Goal: Task Accomplishment & Management: Complete application form

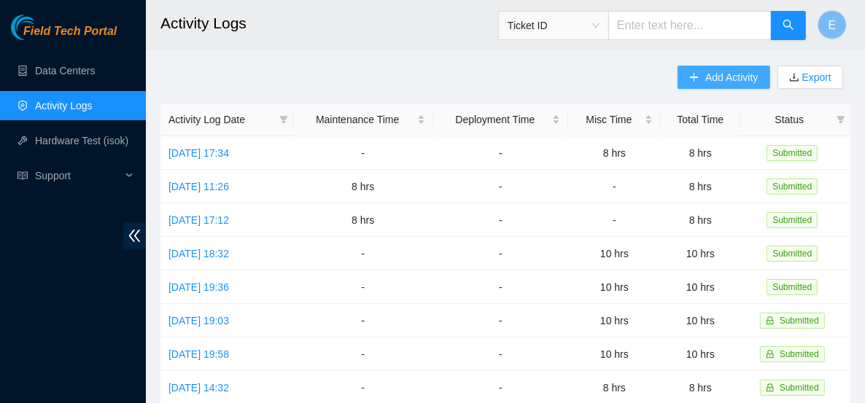
click at [705, 87] on button "Add Activity" at bounding box center [724, 77] width 92 height 23
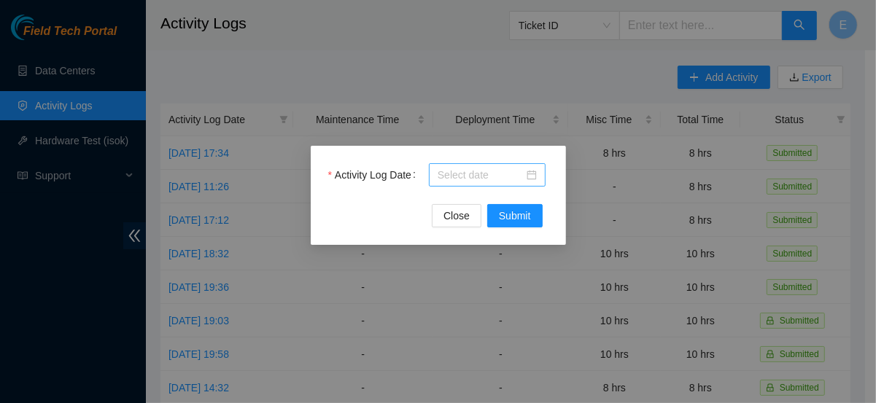
click at [494, 177] on body "Field Tech Portal Data Centers Activity Logs Hardware Test (isok) Support Activ…" at bounding box center [432, 201] width 865 height 403
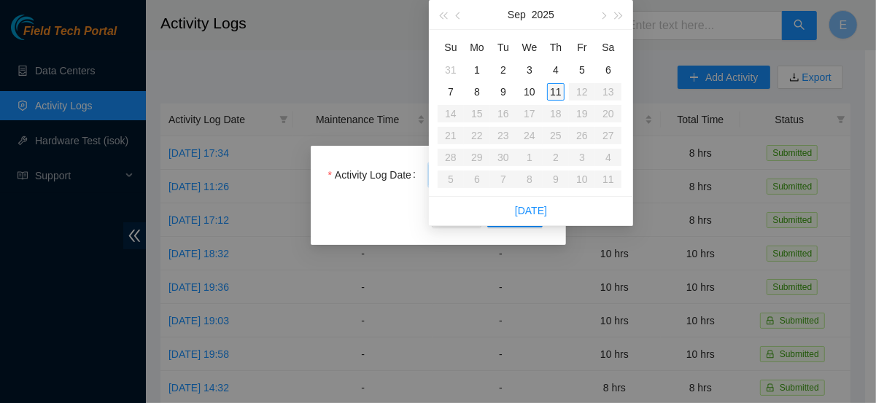
type input "[DATE]"
click at [557, 90] on div "11" at bounding box center [556, 92] width 18 height 18
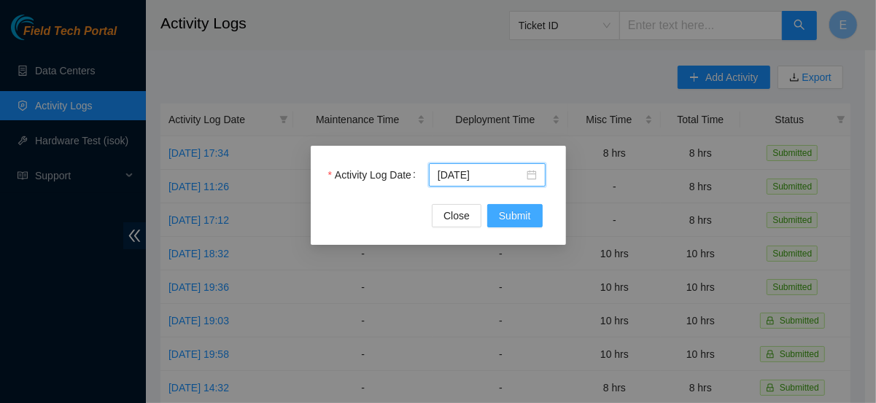
click at [508, 218] on span "Submit" at bounding box center [515, 216] width 32 height 16
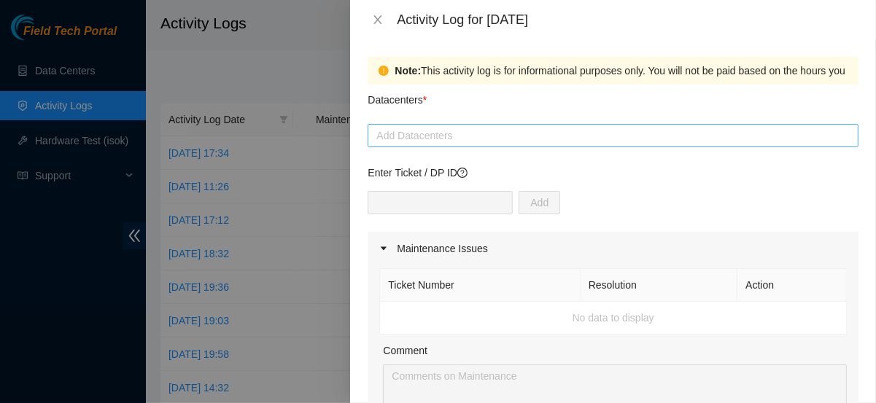
click at [419, 135] on div at bounding box center [613, 136] width 484 height 18
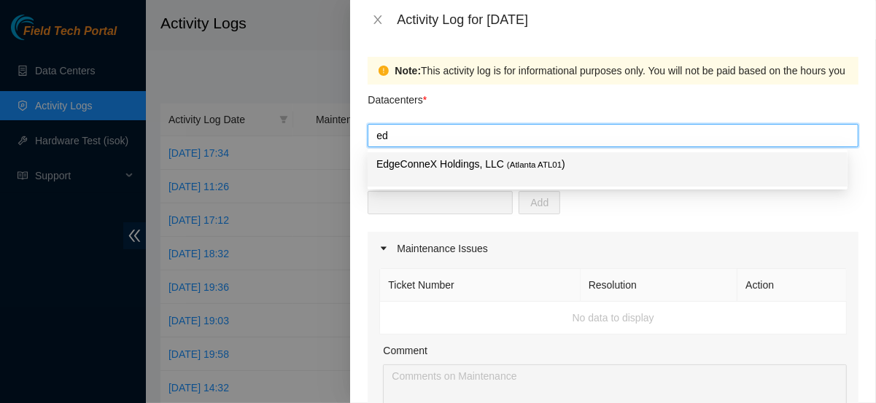
type input "edg"
click at [418, 164] on p "EdgeConneX Holdings, LLC ( [GEOGRAPHIC_DATA] ATL01 )" at bounding box center [607, 164] width 462 height 17
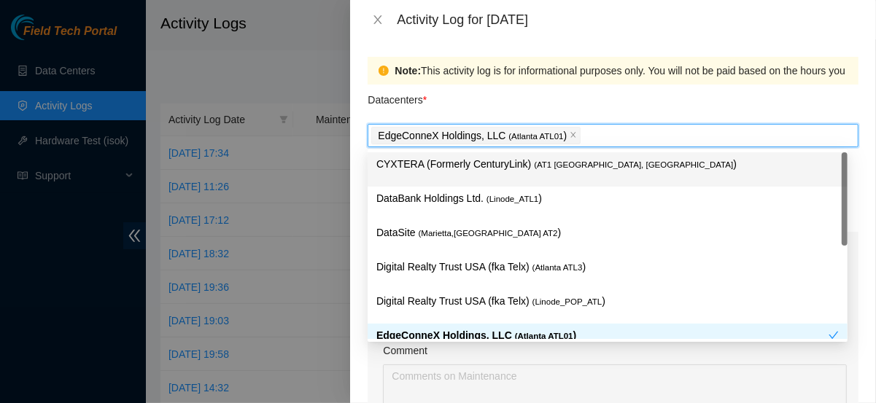
type input "d"
click at [475, 109] on div "Datacenters *" at bounding box center [613, 104] width 491 height 39
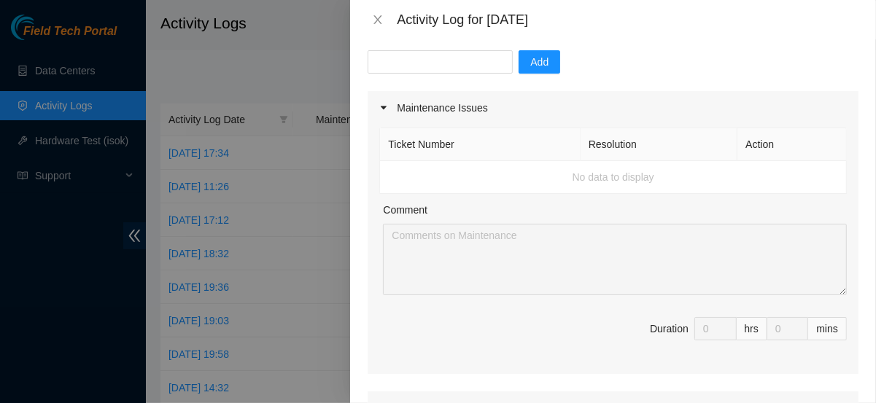
scroll to position [141, 0]
click at [391, 112] on div at bounding box center [388, 108] width 18 height 16
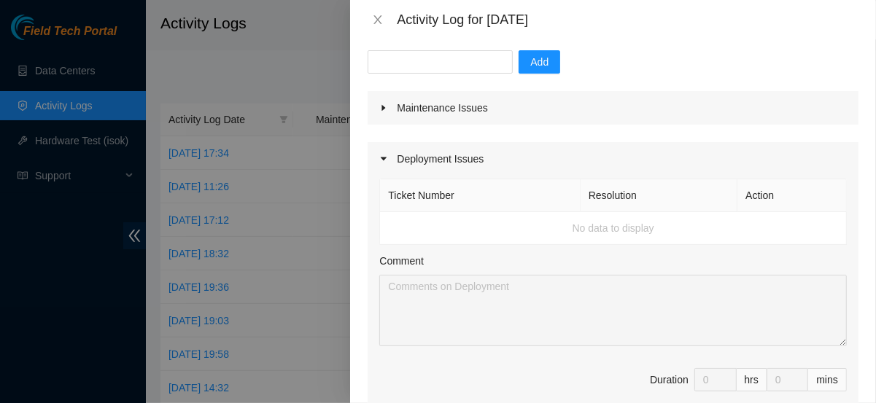
click at [384, 168] on div "Deployment Issues" at bounding box center [613, 159] width 491 height 34
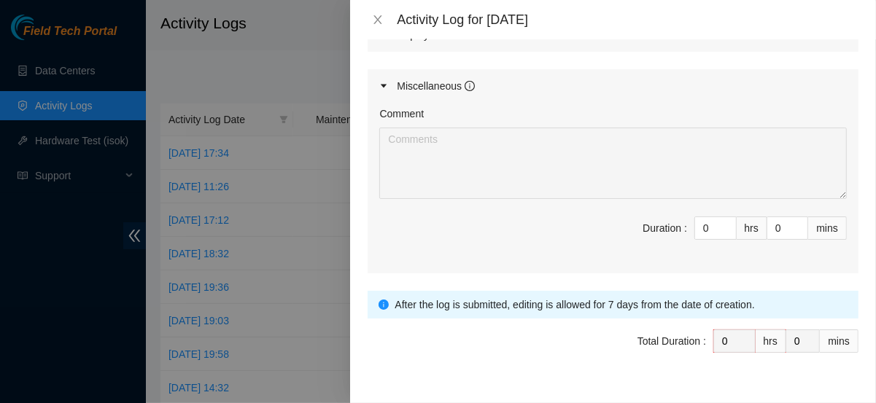
scroll to position [271, 0]
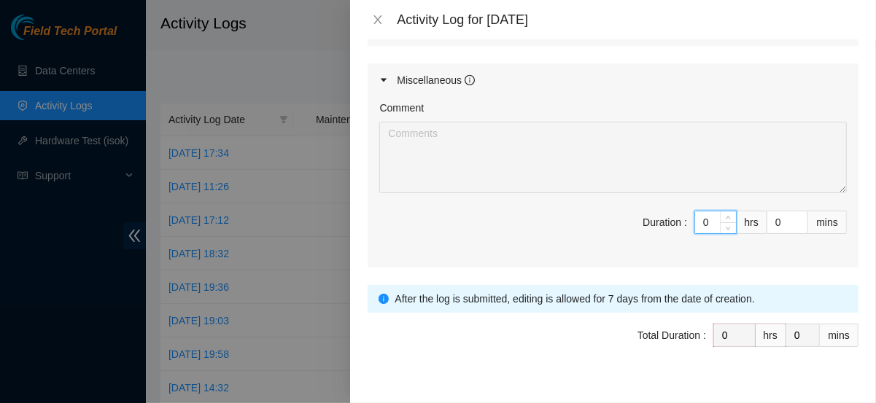
click at [699, 222] on input "0" at bounding box center [715, 223] width 41 height 22
type input "8"
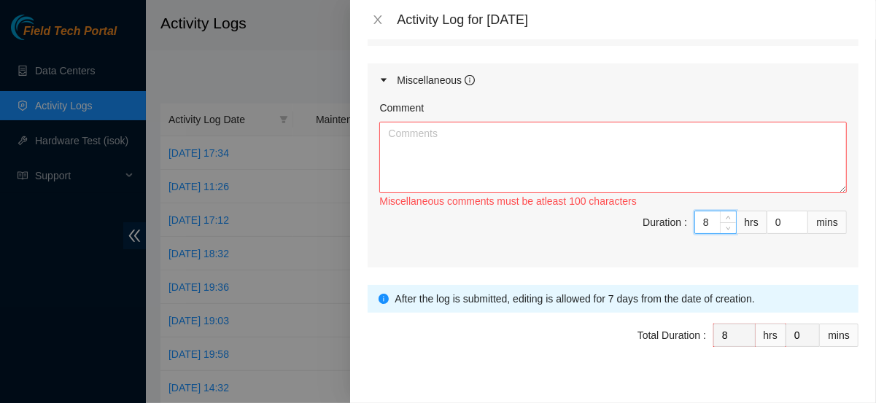
type input "8"
click at [597, 171] on textarea "Comment" at bounding box center [613, 157] width 468 height 71
type textarea "t"
type textarea "i"
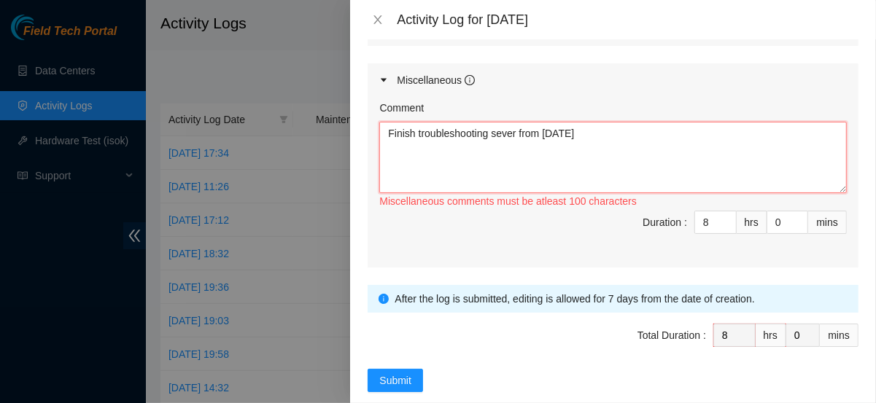
click at [513, 132] on textarea "Finish troubleshooting sever from [DATE]" at bounding box center [613, 157] width 468 height 71
paste textarea "400.05"
click at [675, 136] on textarea "Finish troubleshooting sever on 400.05 rack 17 from [DATE]" at bounding box center [613, 157] width 468 height 71
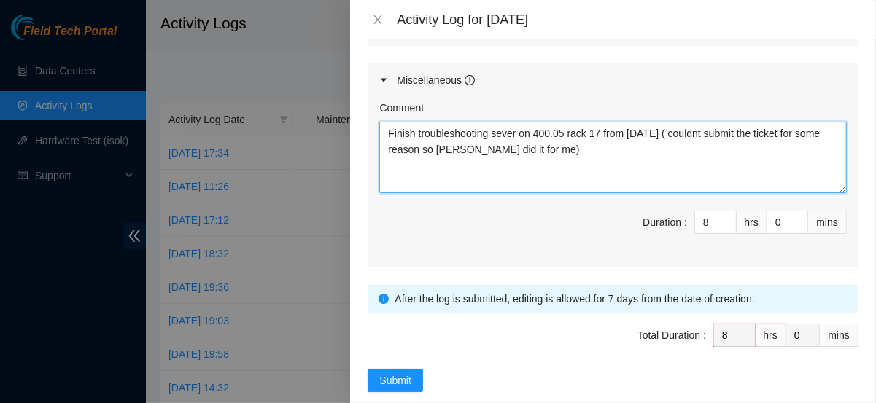
click at [664, 135] on textarea "Finish troubleshooting sever on 400.05 rack 17 from [DATE] ( couldnt submit the…" at bounding box center [613, 157] width 468 height 71
click at [659, 147] on textarea "Finish troubleshooting sever on 400.05 rack 17 from [DATE] & completed resoluti…" at bounding box center [613, 157] width 468 height 71
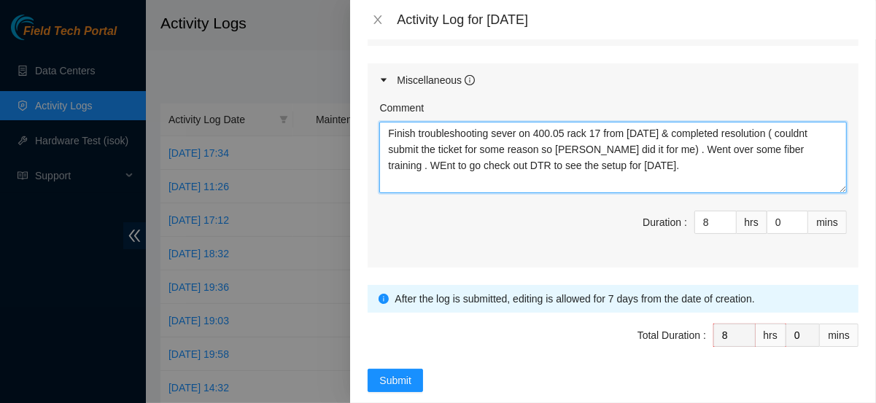
click at [644, 152] on textarea "Finish troubleshooting sever on 400.05 rack 17 from [DATE] & completed resoluti…" at bounding box center [613, 157] width 468 height 71
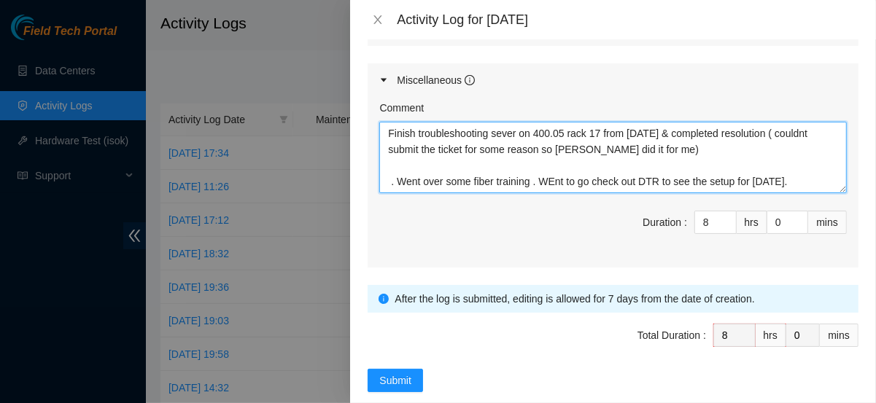
click at [712, 155] on textarea "Finish troubleshooting sever on 400.05 rack 17 from [DATE] & completed resoluti…" at bounding box center [613, 157] width 468 height 71
click at [628, 164] on textarea "Finish troubleshooting sever on 400.05 rack 17 from [DATE] & completed resoluti…" at bounding box center [613, 157] width 468 height 71
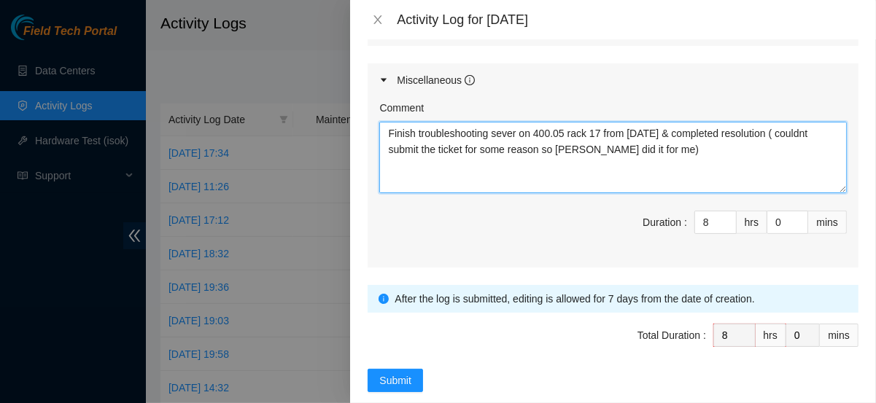
paste textarea "Powered down server Replaced server SN: n/a With new server SN: CT-4210322-0039…"
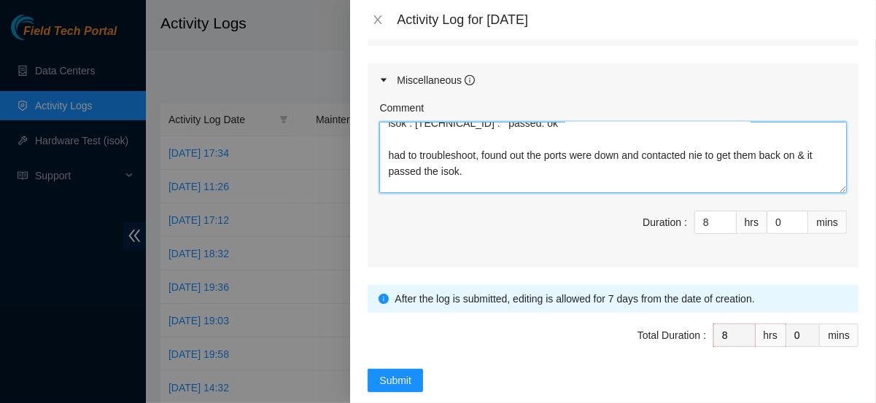
scroll to position [144, 0]
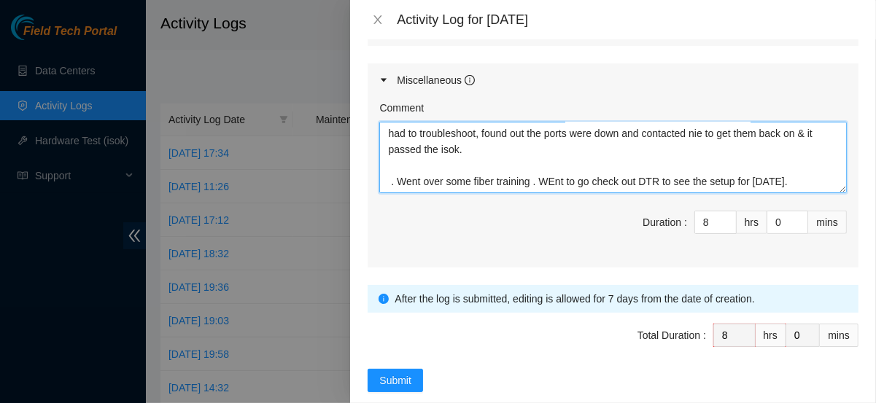
click at [553, 180] on textarea "Finish troubleshooting sever on 400.05 rack 17 from [DATE] & completed resoluti…" at bounding box center [613, 157] width 468 height 71
click at [419, 182] on textarea "Finish troubleshooting sever on 400.05 rack 17 from [DATE] & completed resoluti…" at bounding box center [613, 157] width 468 height 71
drag, startPoint x: 419, startPoint y: 182, endPoint x: 379, endPoint y: 183, distance: 39.4
click at [379, 183] on textarea "Finish troubleshooting sever on 400.05 rack 17 from [DATE] & completed resoluti…" at bounding box center [613, 157] width 468 height 71
click at [554, 182] on textarea "Finish troubleshooting sever on 400.05 rack 17 from [DATE] & completed resoluti…" at bounding box center [613, 157] width 468 height 71
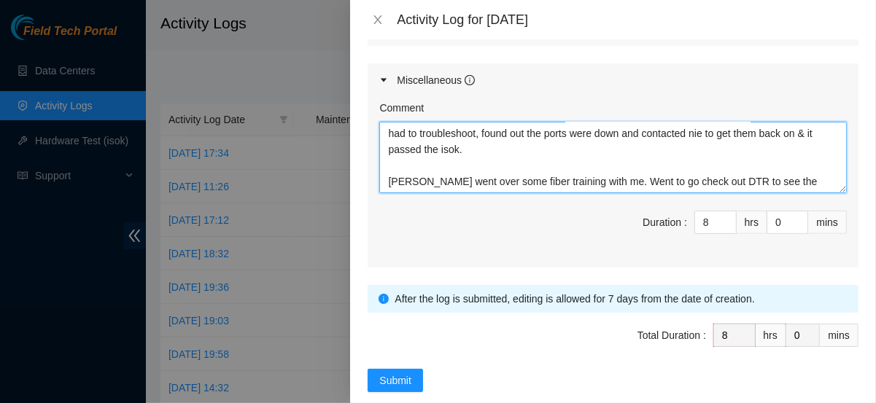
scroll to position [160, 0]
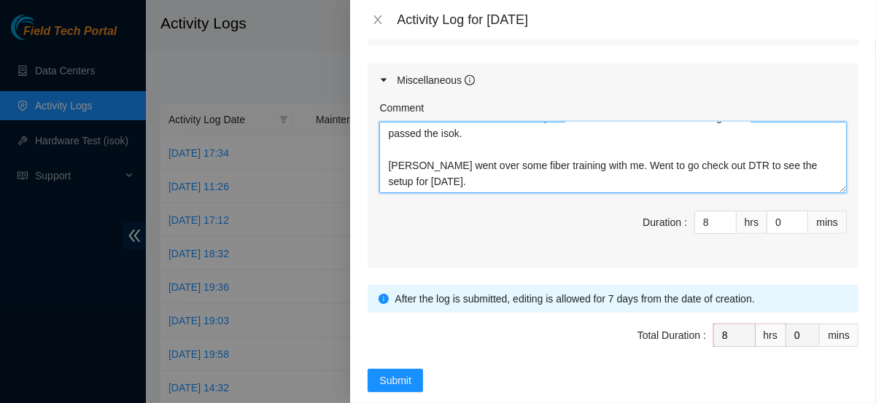
click at [531, 186] on textarea "Finish troubleshooting sever on 400.05 rack 17 from [DATE] & completed resoluti…" at bounding box center [613, 157] width 468 height 71
click at [600, 164] on textarea "Finish troubleshooting sever on 400.05 rack 17 from [DATE] & completed resoluti…" at bounding box center [613, 157] width 468 height 71
click at [625, 177] on textarea "Finish troubleshooting sever on 400.05 rack 17 from [DATE] & completed resoluti…" at bounding box center [613, 157] width 468 height 71
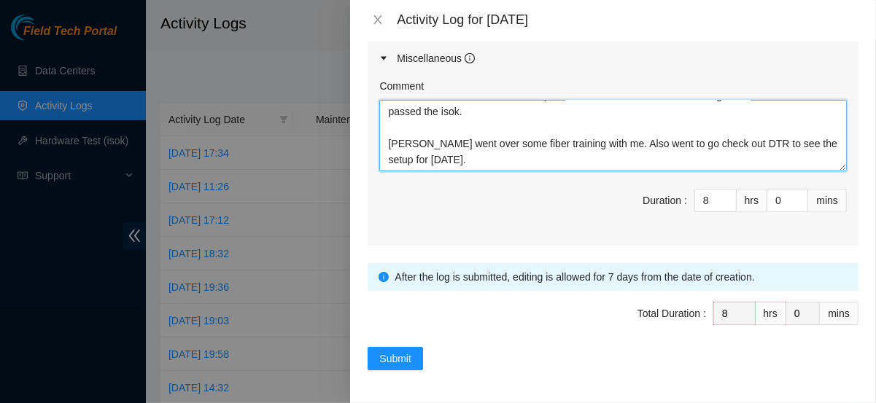
type textarea "Finish troubleshooting sever on 400.05 rack 17 from [DATE] & completed resoluti…"
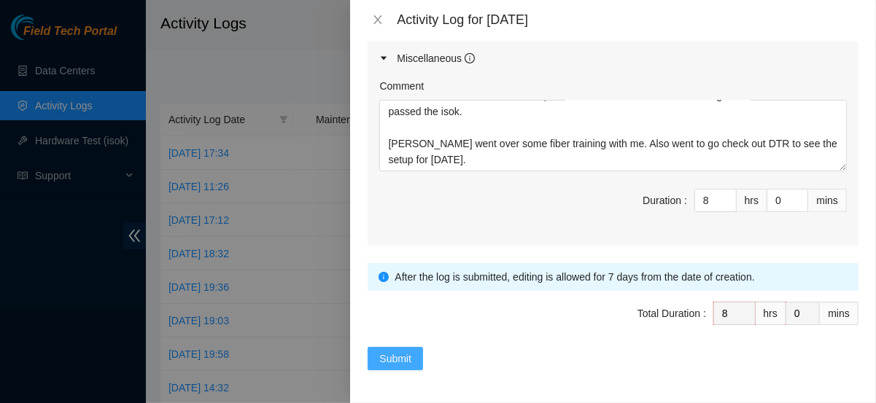
click at [405, 358] on span "Submit" at bounding box center [395, 359] width 32 height 16
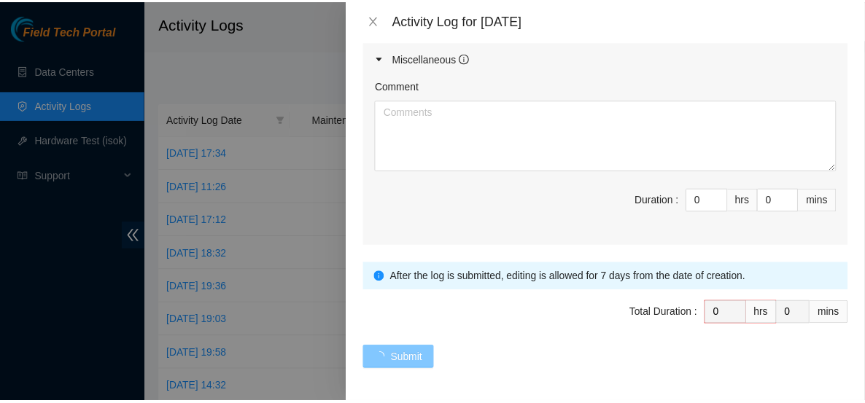
scroll to position [0, 0]
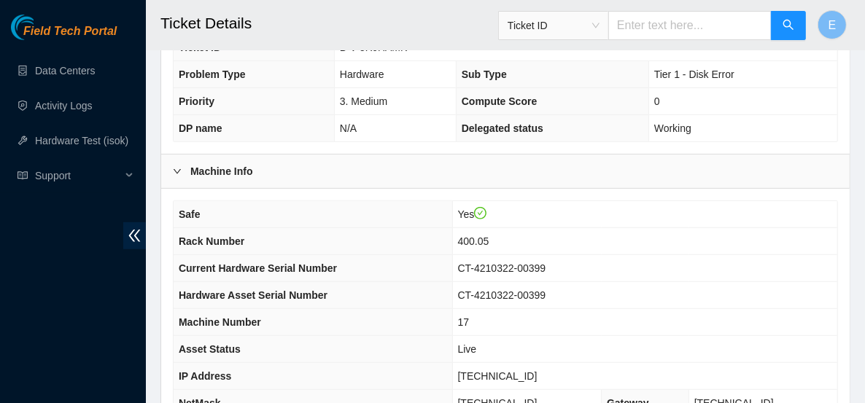
scroll to position [577, 0]
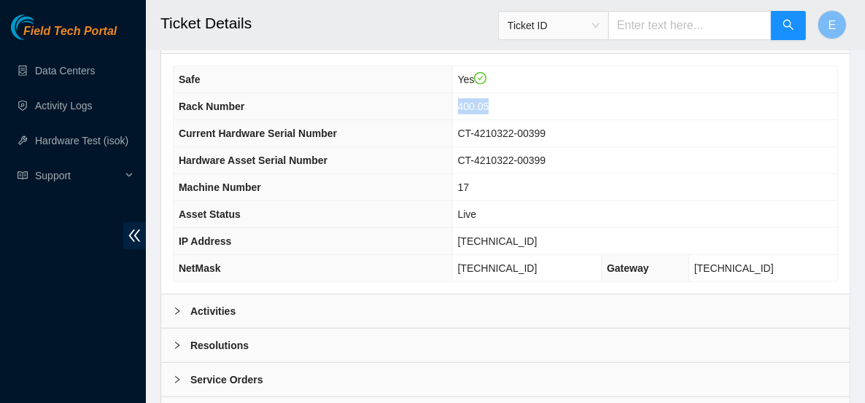
drag, startPoint x: 515, startPoint y: 83, endPoint x: 484, endPoint y: 88, distance: 30.9
click at [484, 93] on td "400.05" at bounding box center [644, 106] width 385 height 27
copy span "400.05"
